Goal: Navigation & Orientation: Find specific page/section

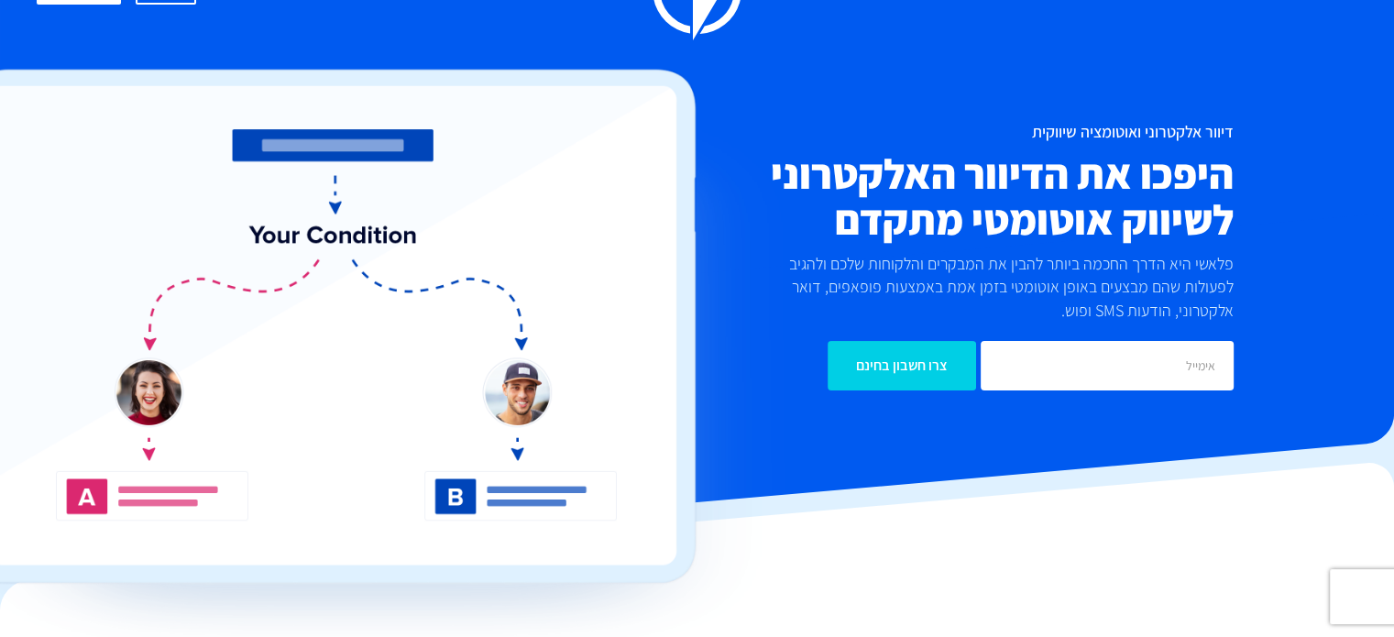
scroll to position [77, 0]
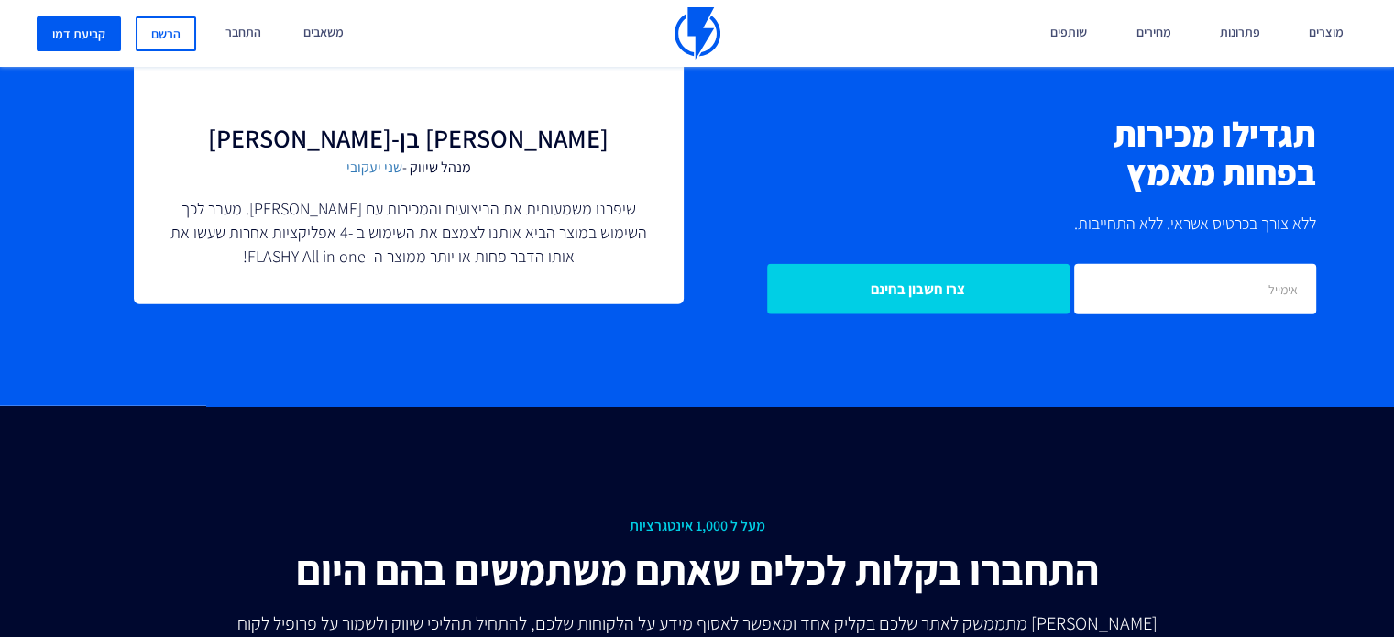
scroll to position [4214, 0]
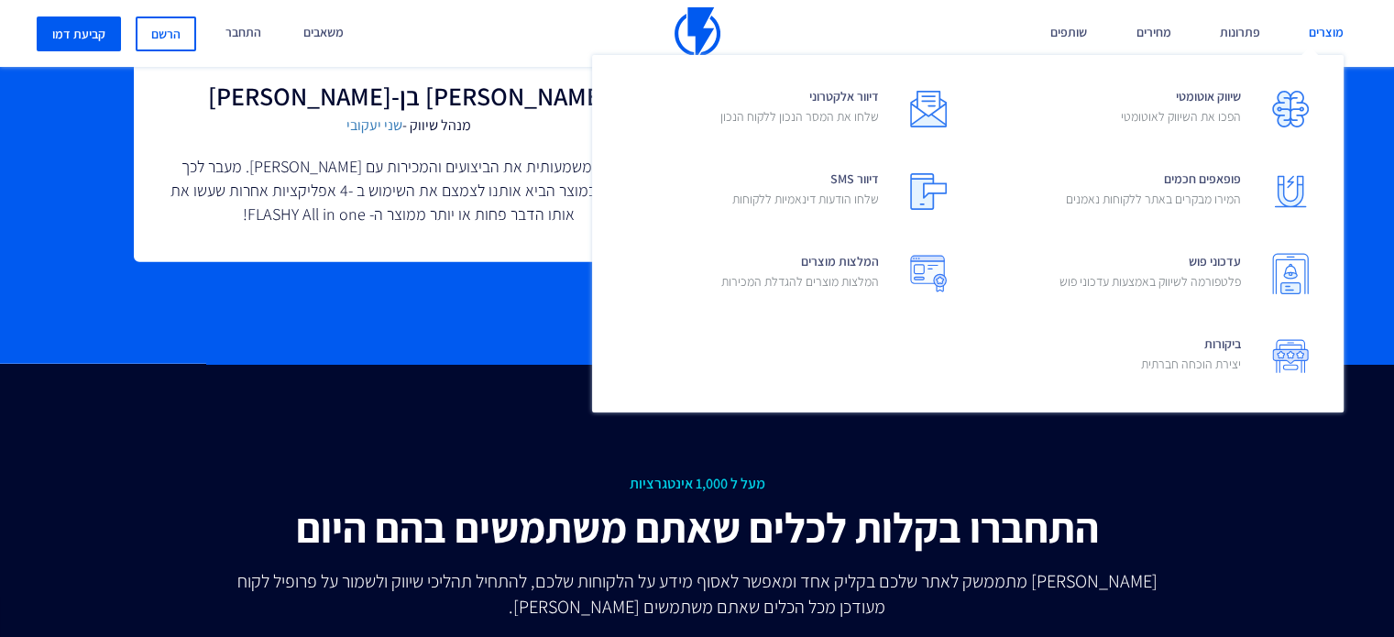
click at [1324, 37] on link "מוצרים" at bounding box center [1326, 33] width 62 height 67
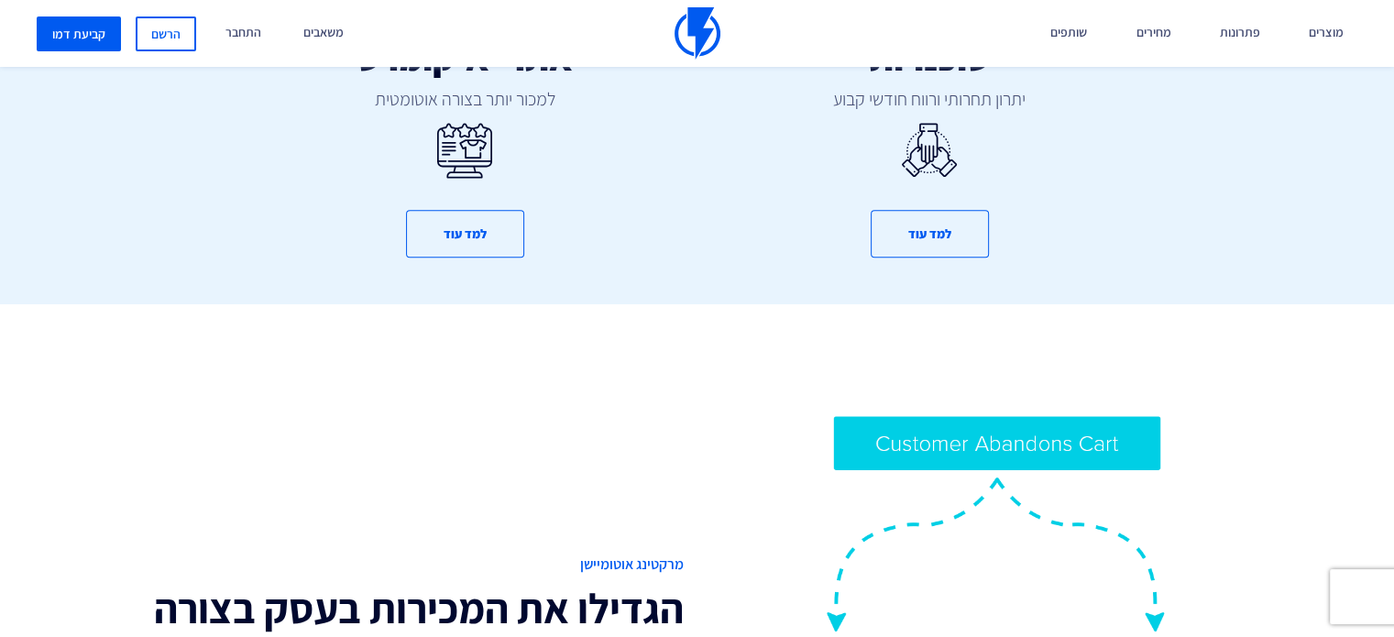
scroll to position [1166, 0]
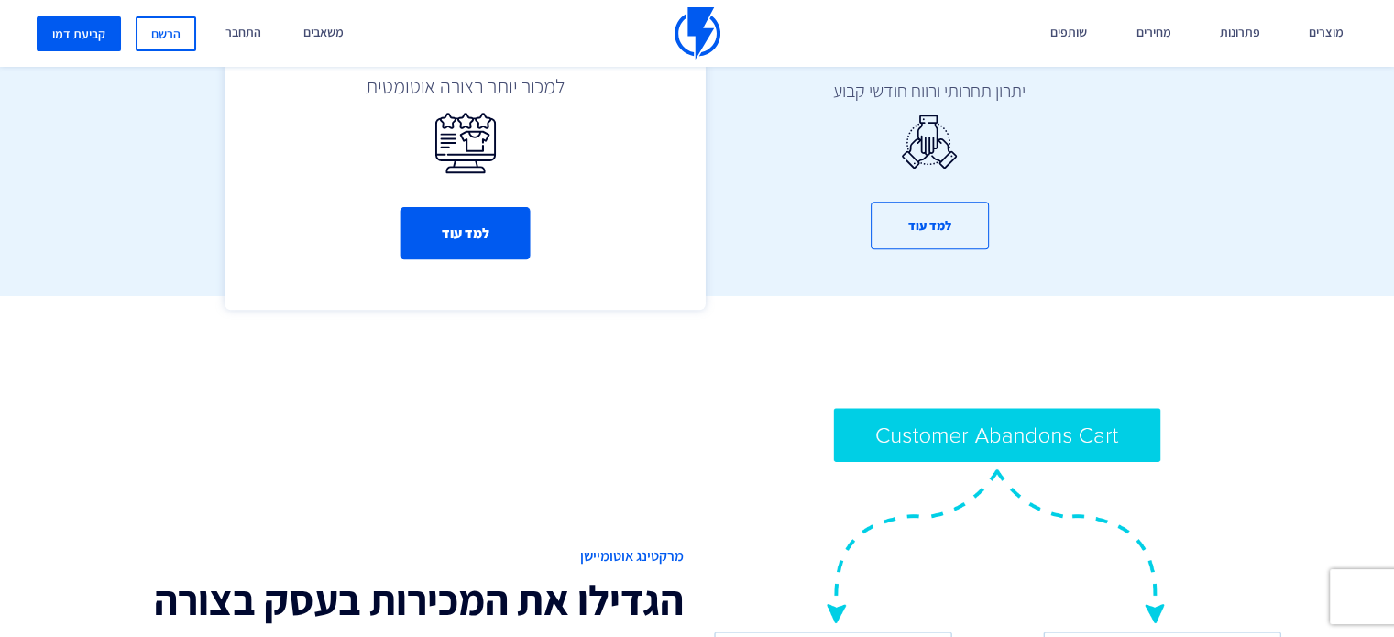
click at [499, 235] on button "למד עוד" at bounding box center [465, 234] width 130 height 52
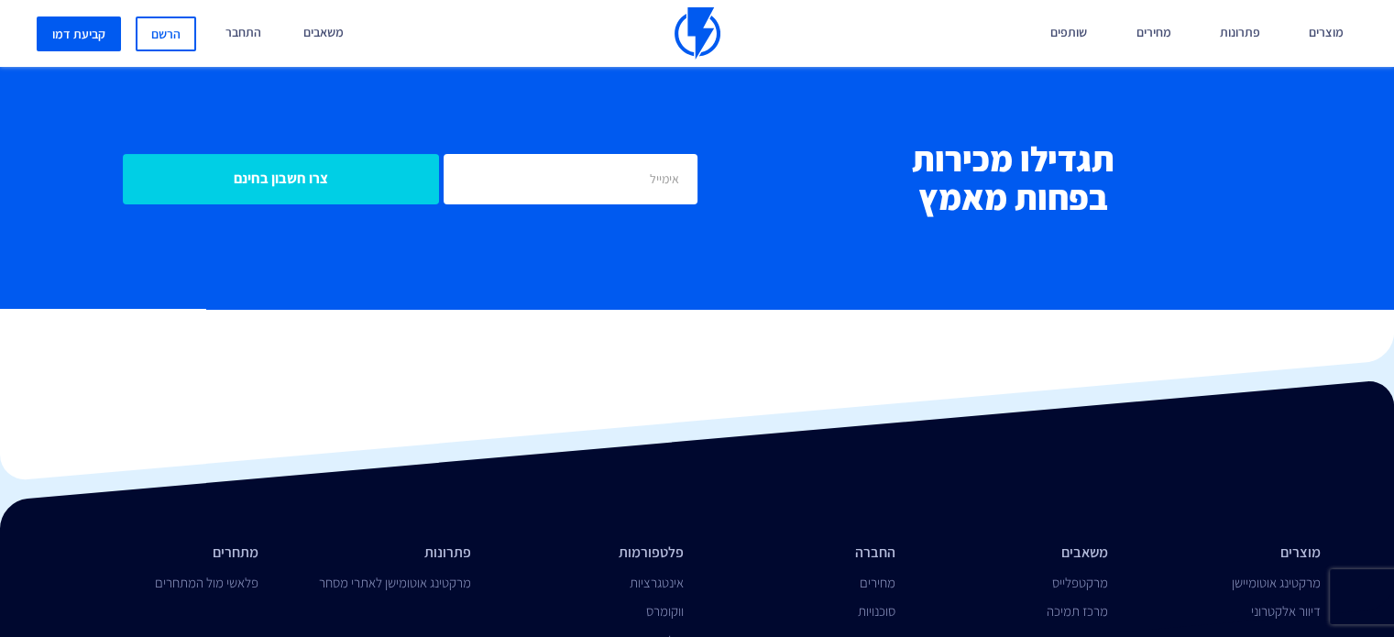
scroll to position [7596, 0]
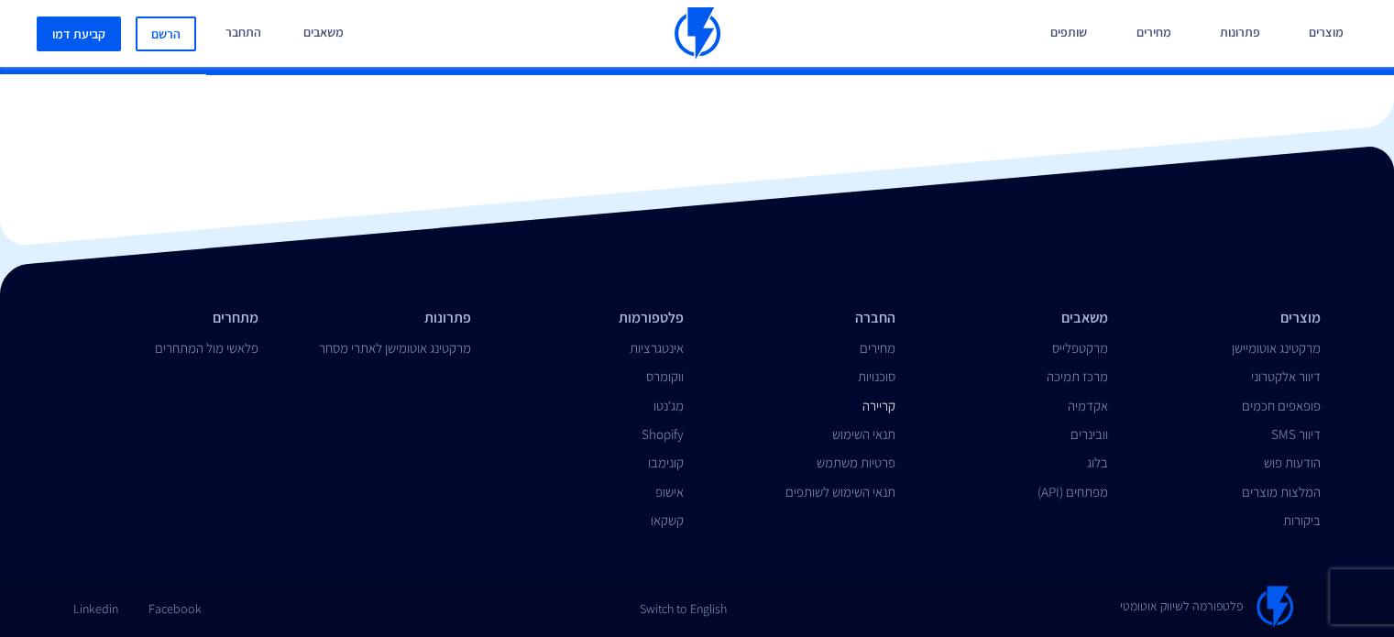
click at [891, 403] on link "קריירה" at bounding box center [878, 405] width 33 height 17
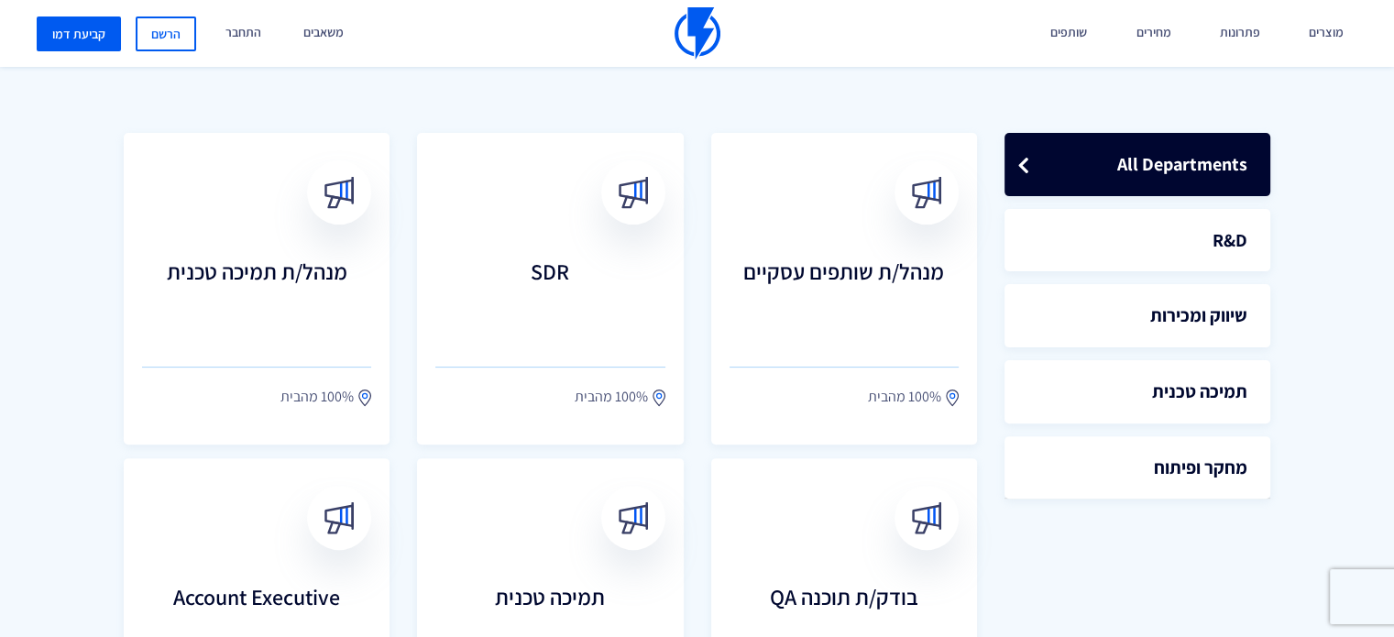
scroll to position [496, 0]
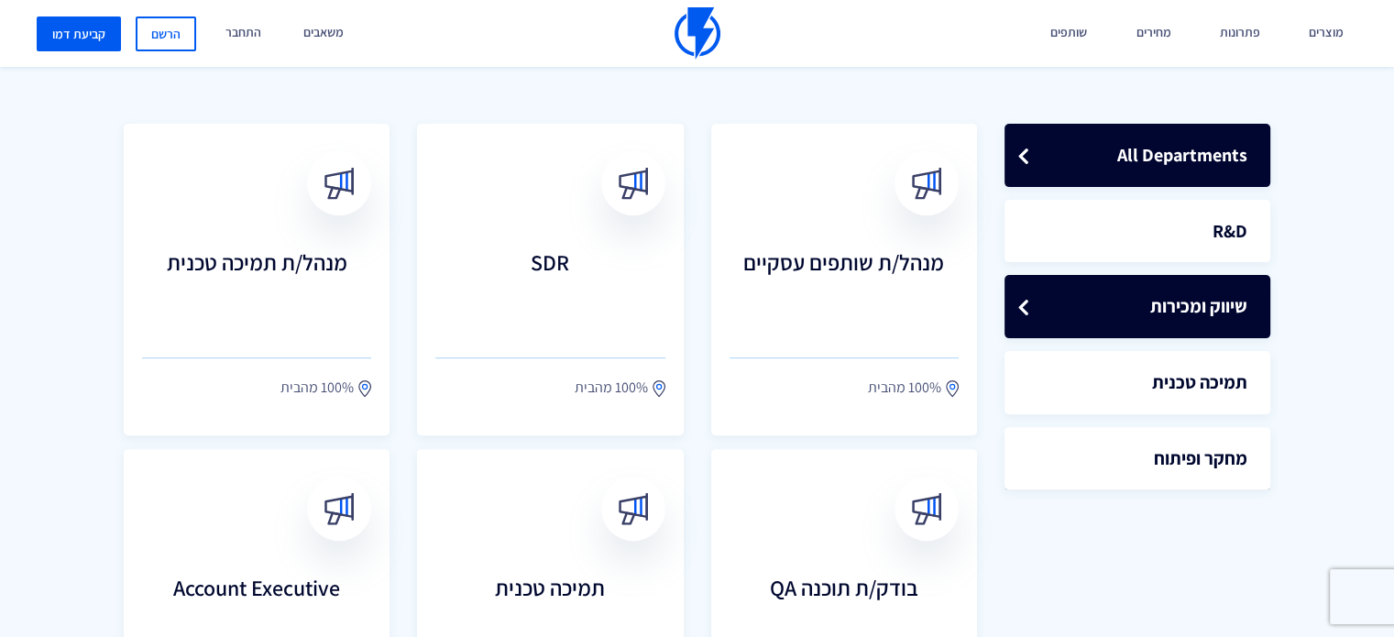
click at [1183, 302] on link "שיווק ומכירות" at bounding box center [1137, 306] width 266 height 63
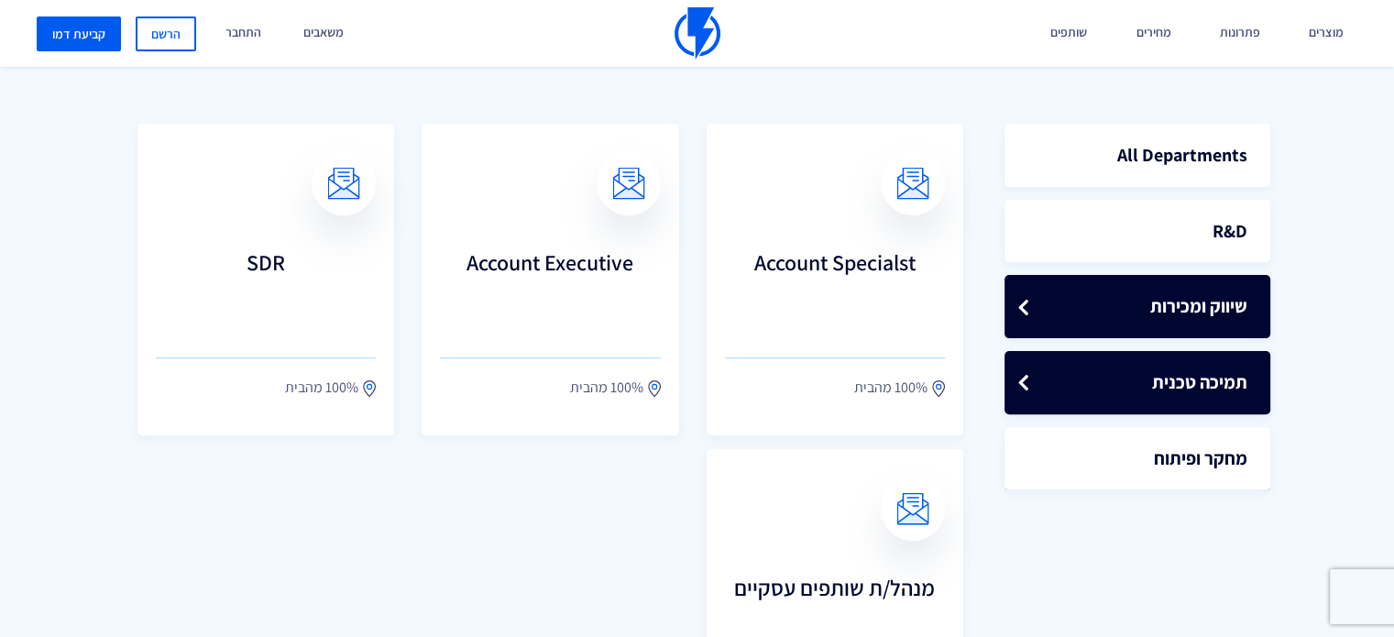
click at [1217, 366] on link "תמיכה טכנית" at bounding box center [1137, 382] width 266 height 63
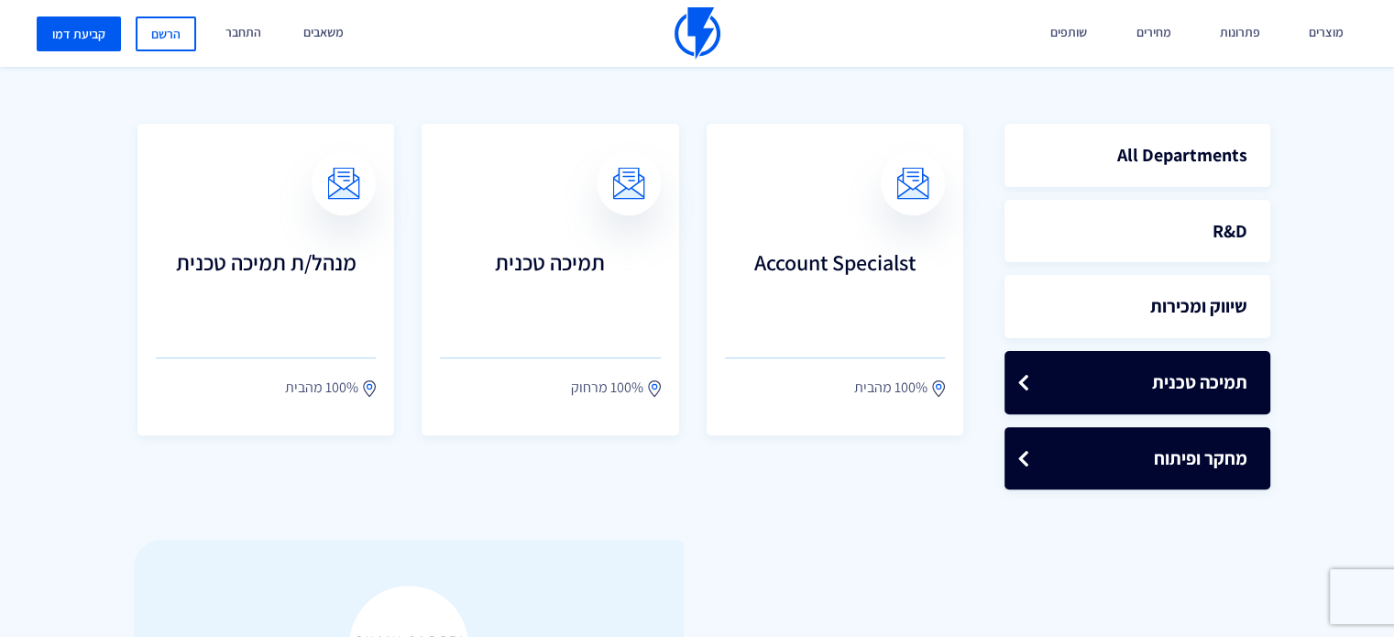
click at [1191, 433] on link "מחקר ופיתוח" at bounding box center [1137, 458] width 266 height 63
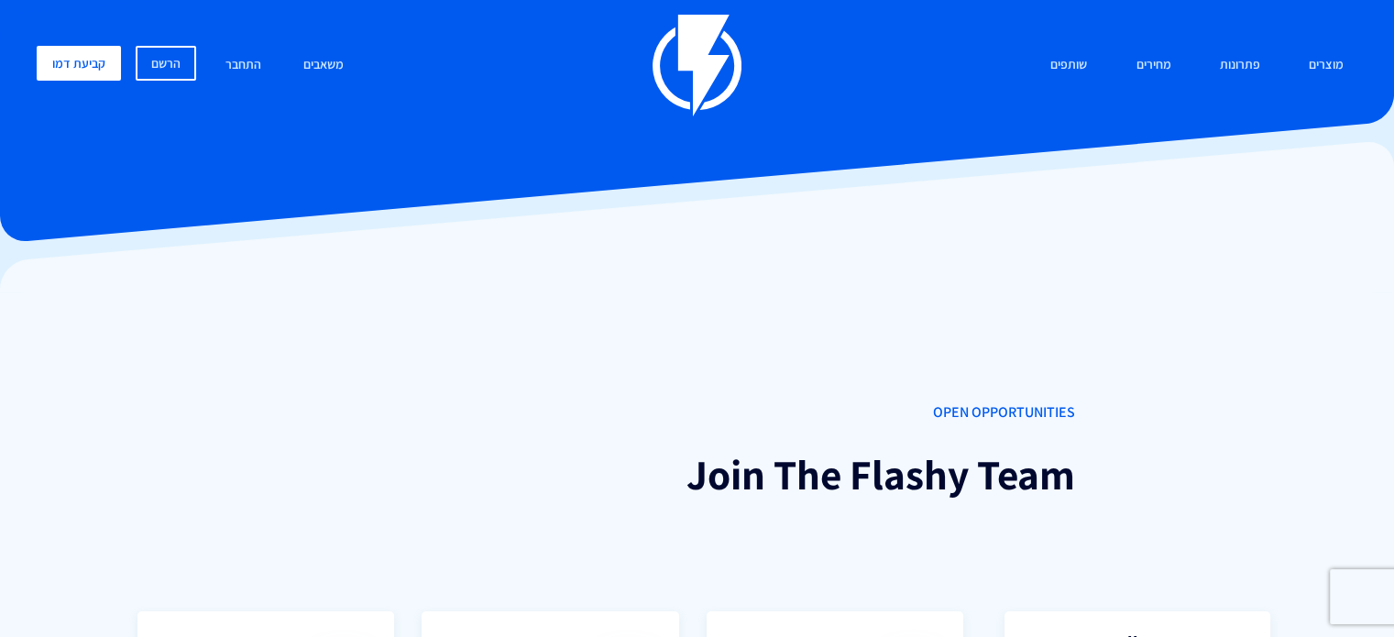
scroll to position [0, 0]
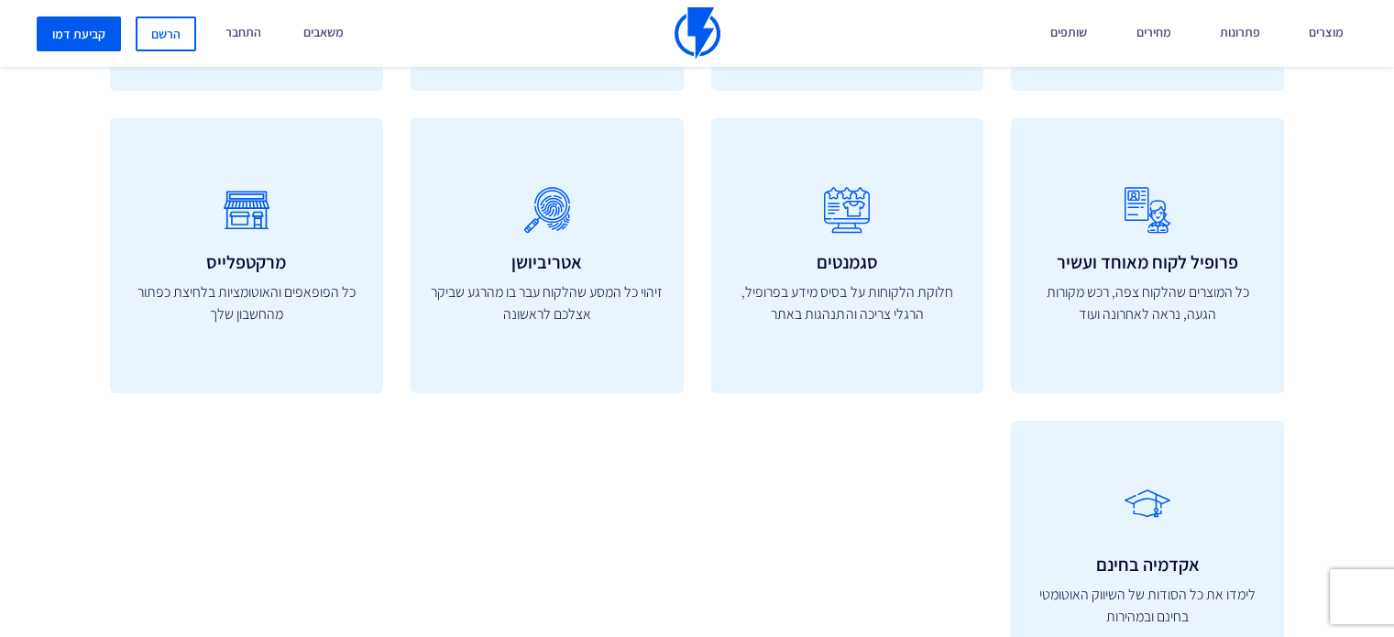
scroll to position [7596, 0]
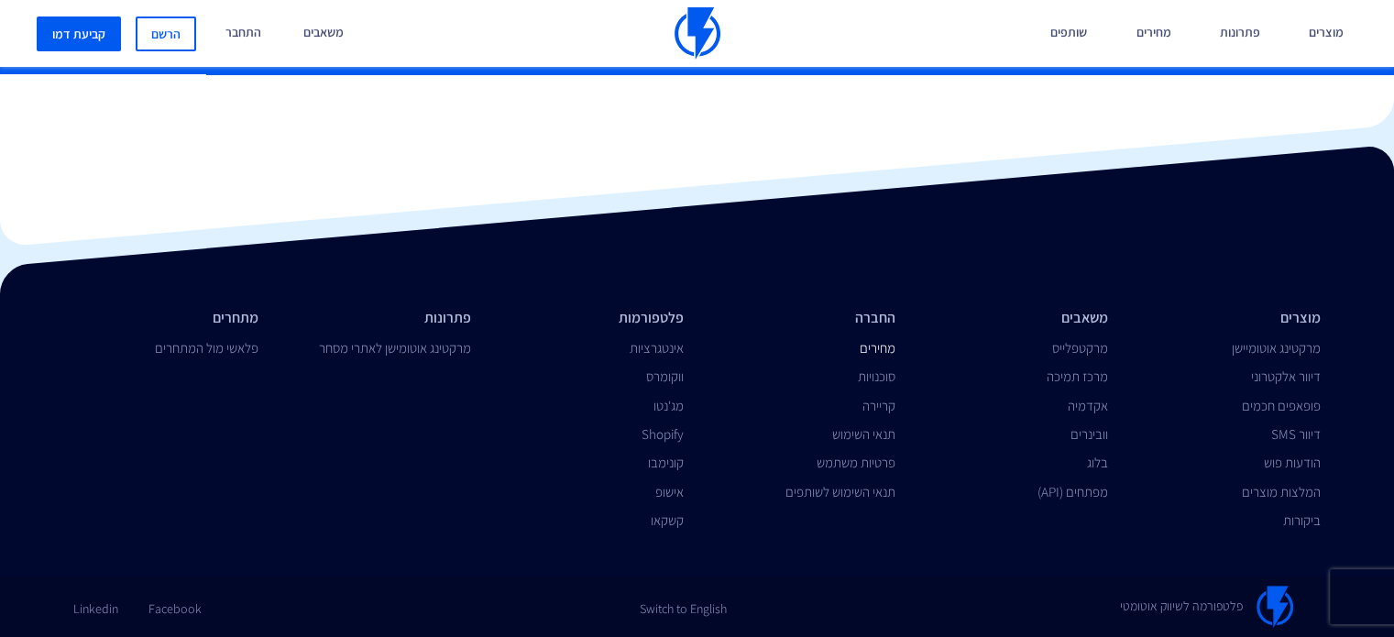
click at [876, 347] on link "מחירים" at bounding box center [878, 347] width 36 height 17
